Goal: Task Accomplishment & Management: Use online tool/utility

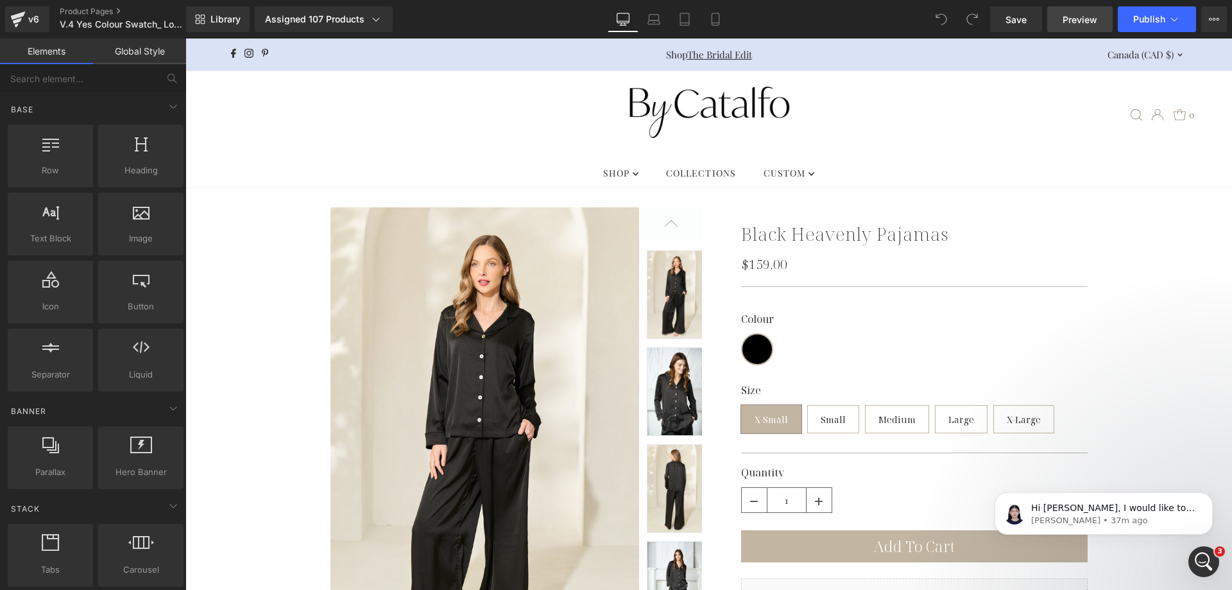
click at [1087, 16] on span "Preview" at bounding box center [1080, 19] width 35 height 13
click at [375, 27] on link "Assigned 107 Products" at bounding box center [324, 19] width 138 height 26
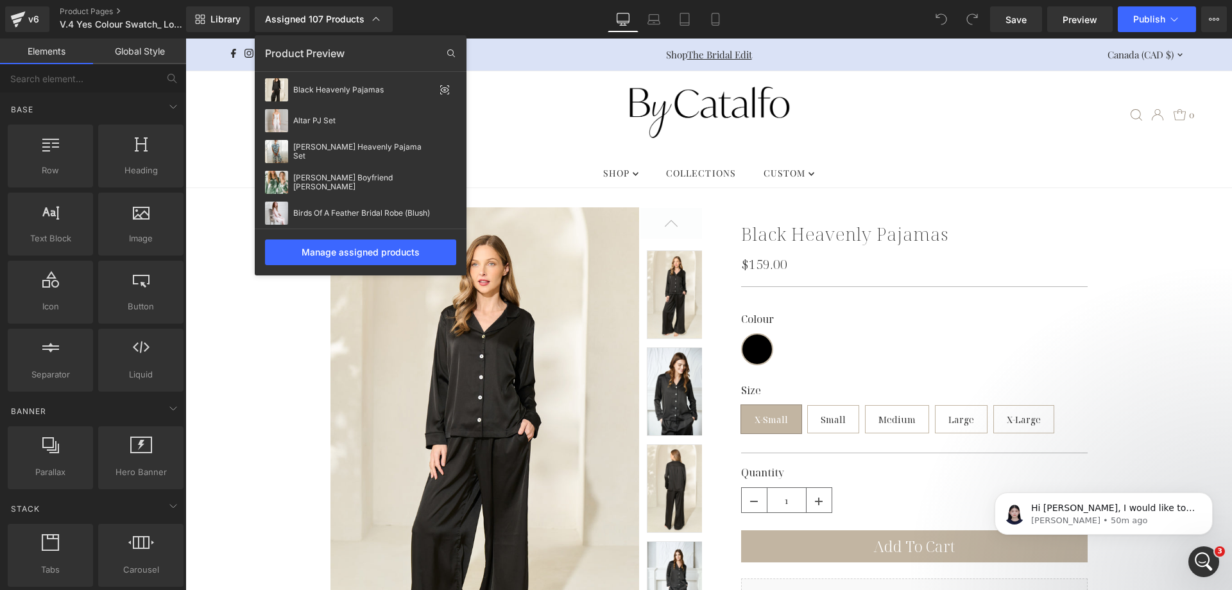
click at [533, 13] on div "Library Assigned 107 Products Product Preview Black Heavenly Pajamas Altar PJ S…" at bounding box center [709, 19] width 1046 height 26
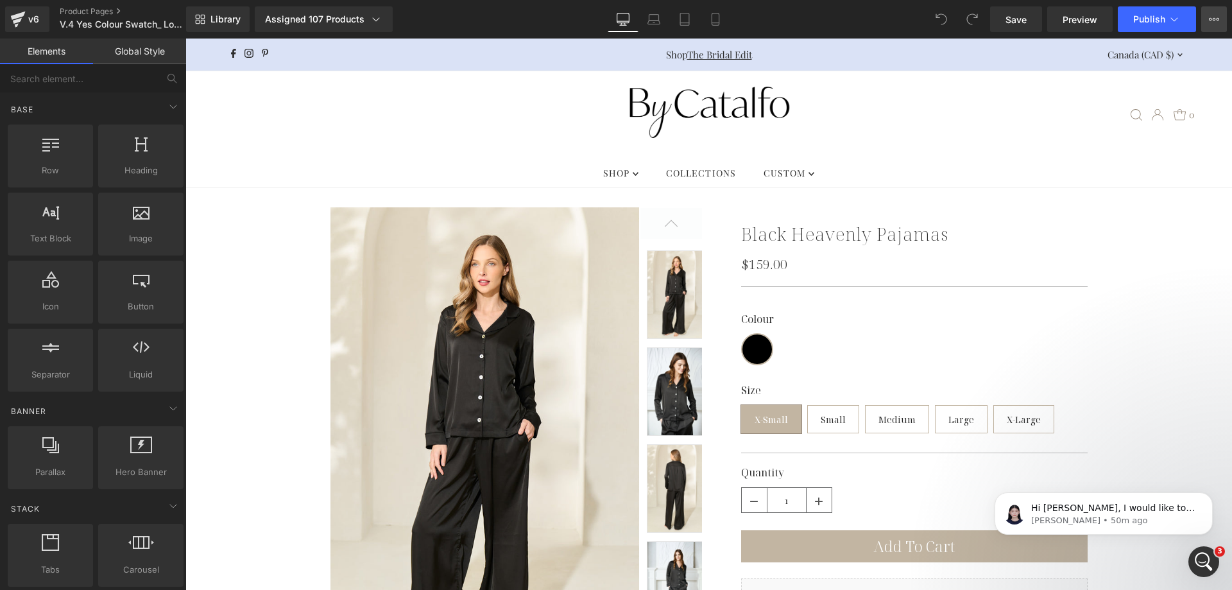
click at [1221, 19] on button "View Live Page View with current Template Save Template to Library Schedule Pub…" at bounding box center [1214, 19] width 26 height 26
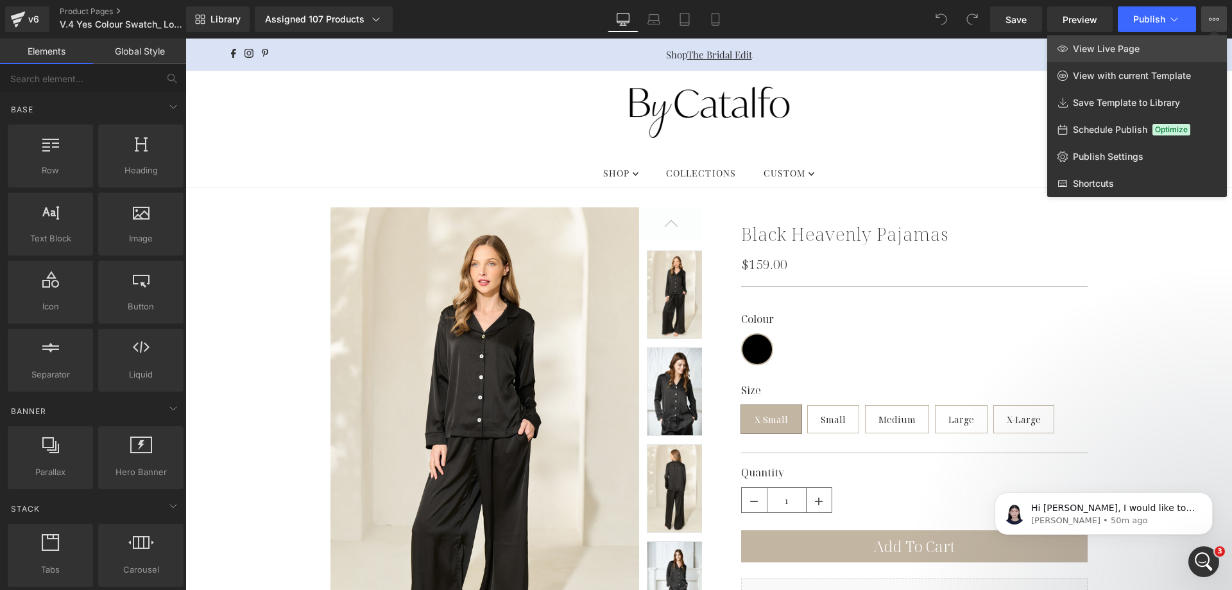
click at [1194, 42] on link "View Live Page" at bounding box center [1137, 48] width 180 height 27
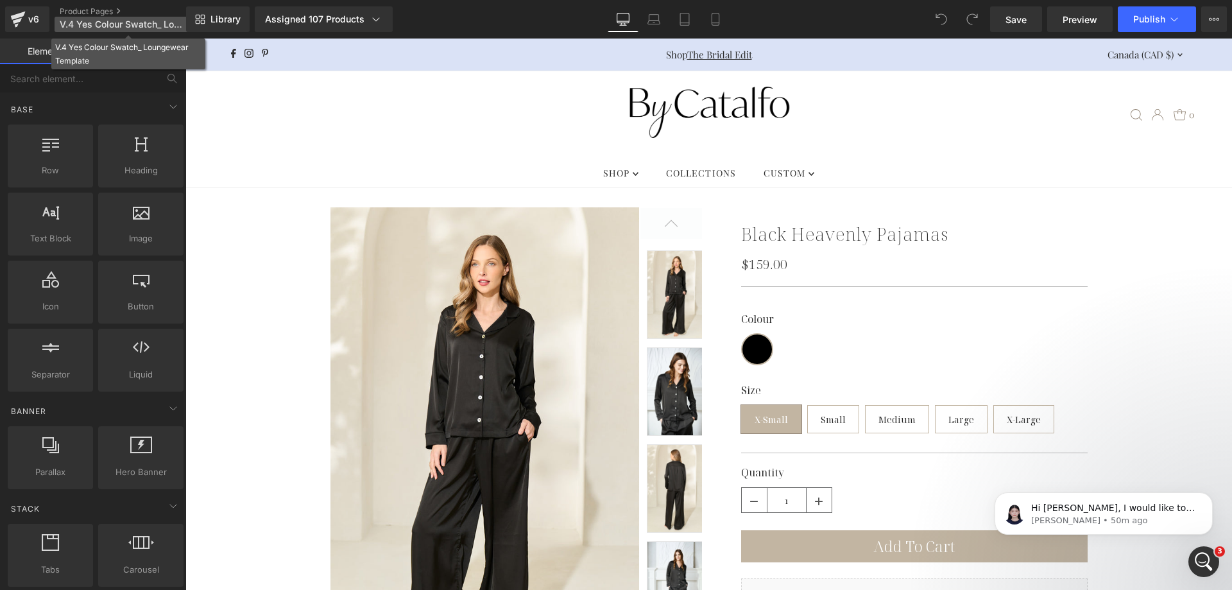
click at [109, 21] on span "V.4 Yes Colour Swatch_ Loungewear Template" at bounding box center [121, 24] width 123 height 10
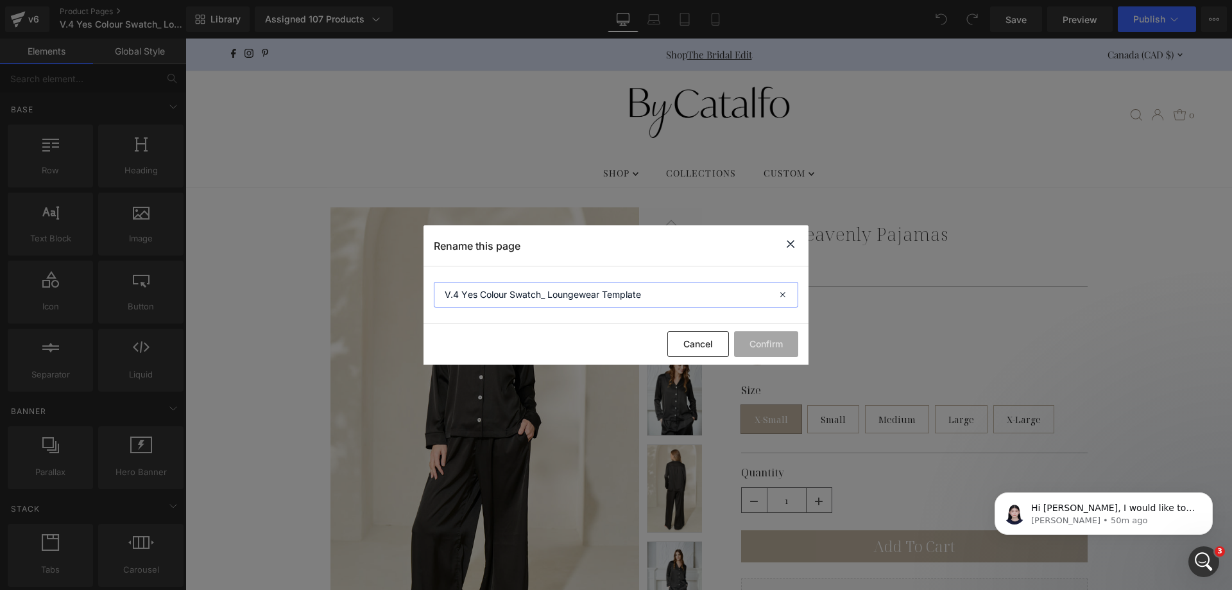
click at [712, 288] on input "V.4 Yes Colour Swatch_ Loungewear Template" at bounding box center [616, 295] width 365 height 26
click at [791, 250] on icon at bounding box center [790, 244] width 15 height 16
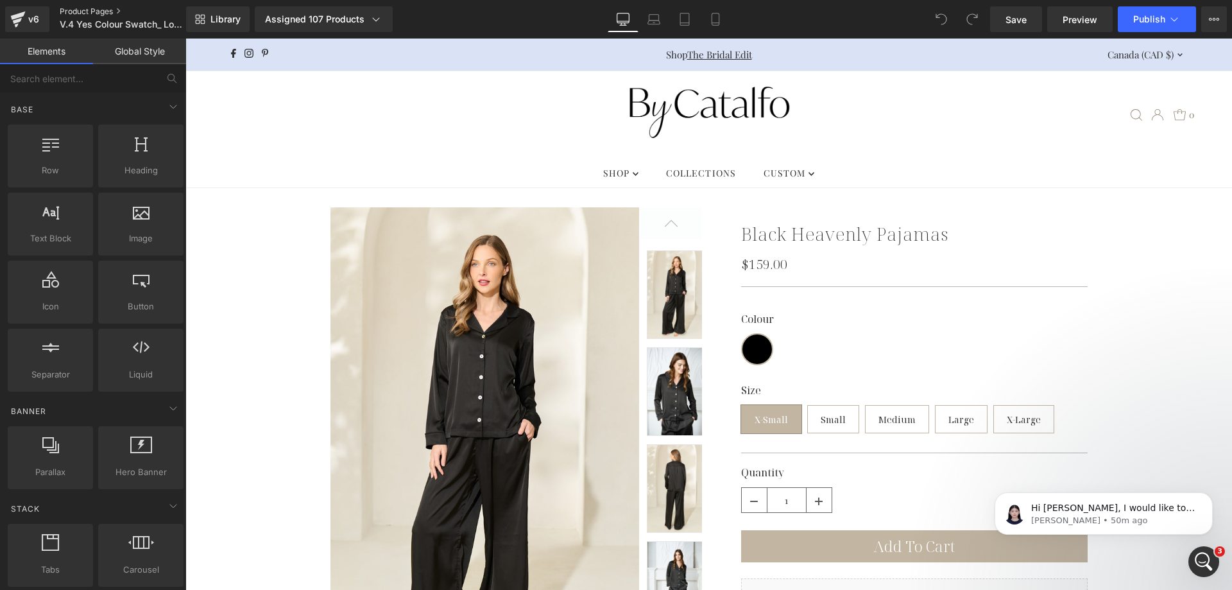
click at [85, 9] on link "Product Pages" at bounding box center [134, 11] width 148 height 10
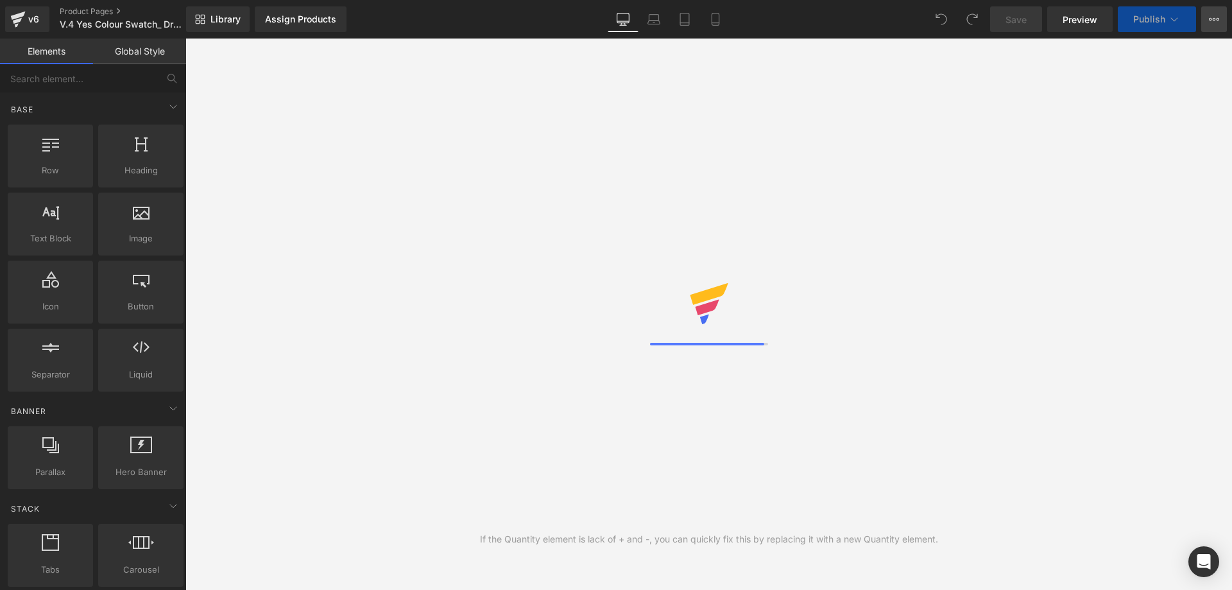
click at [1219, 19] on icon at bounding box center [1218, 19] width 3 height 3
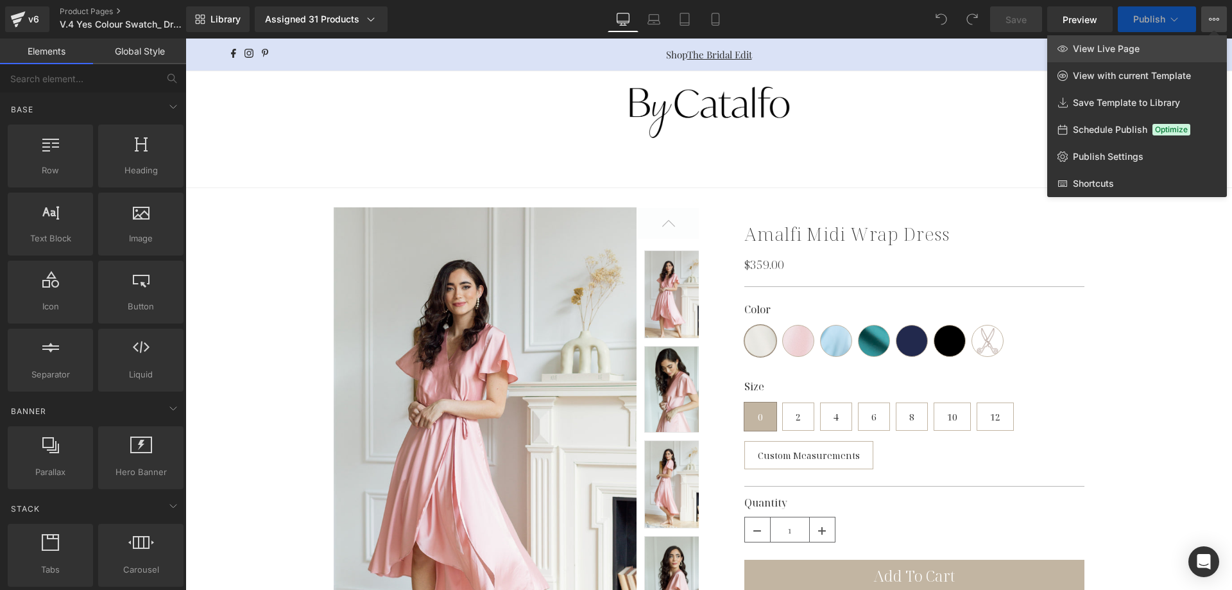
click at [1160, 47] on link "View Live Page" at bounding box center [1137, 48] width 180 height 27
